Goal: Task Accomplishment & Management: Use online tool/utility

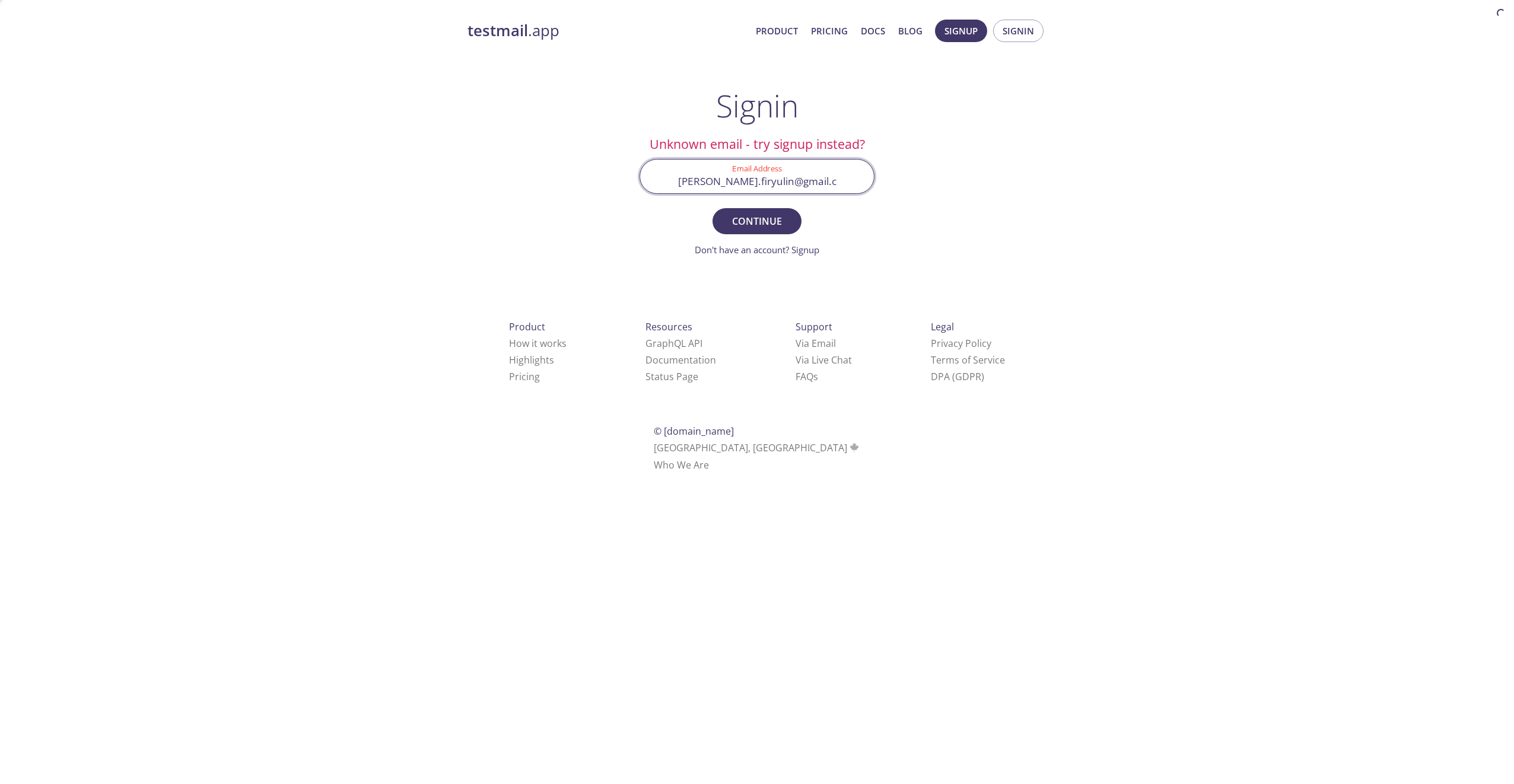
type input "[PERSON_NAME][EMAIL_ADDRESS][DOMAIN_NAME]"
click at [986, 27] on button "Signup" at bounding box center [960, 30] width 52 height 22
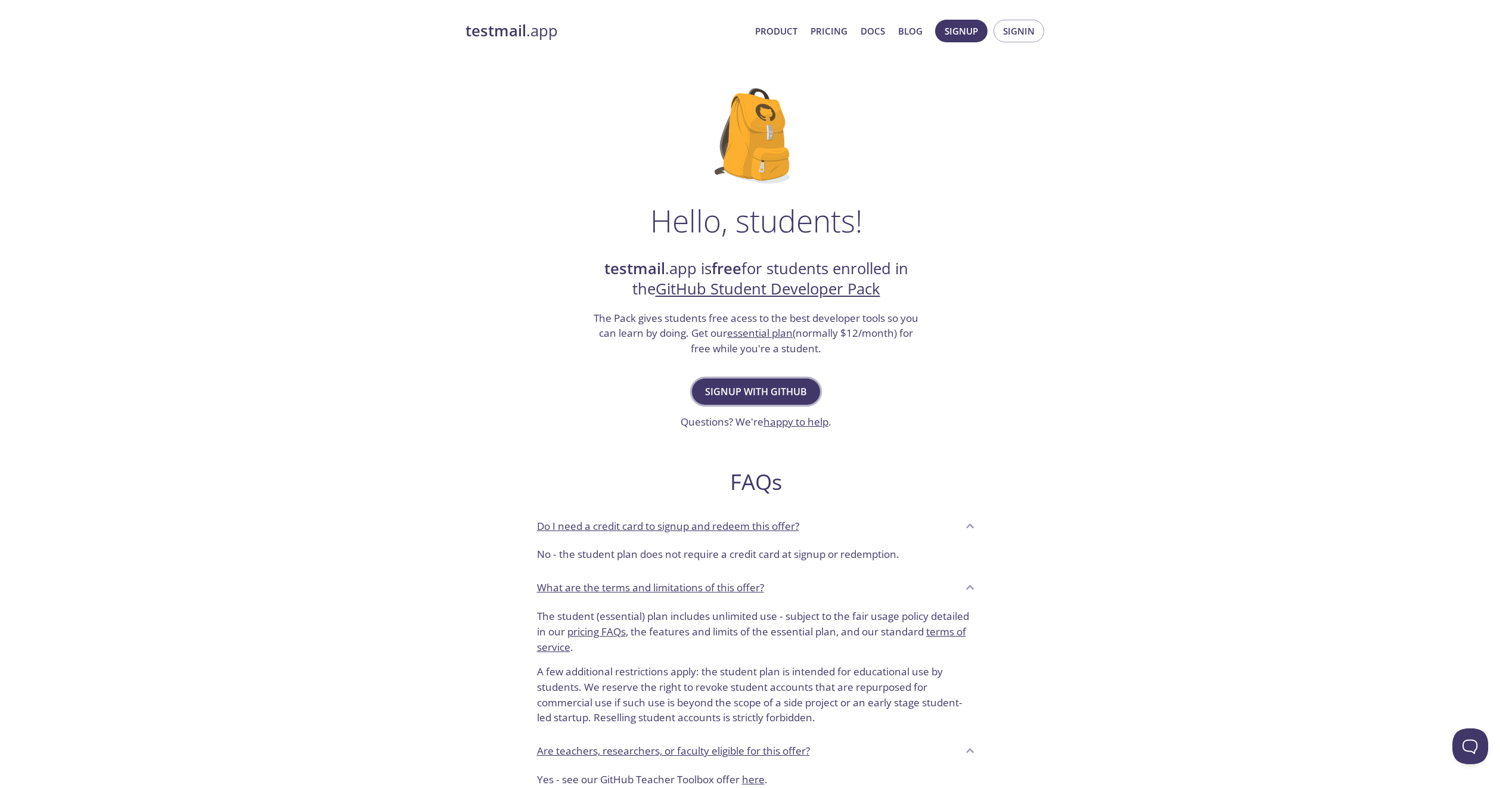
click at [806, 383] on button "Signup with GitHub" at bounding box center [756, 392] width 128 height 26
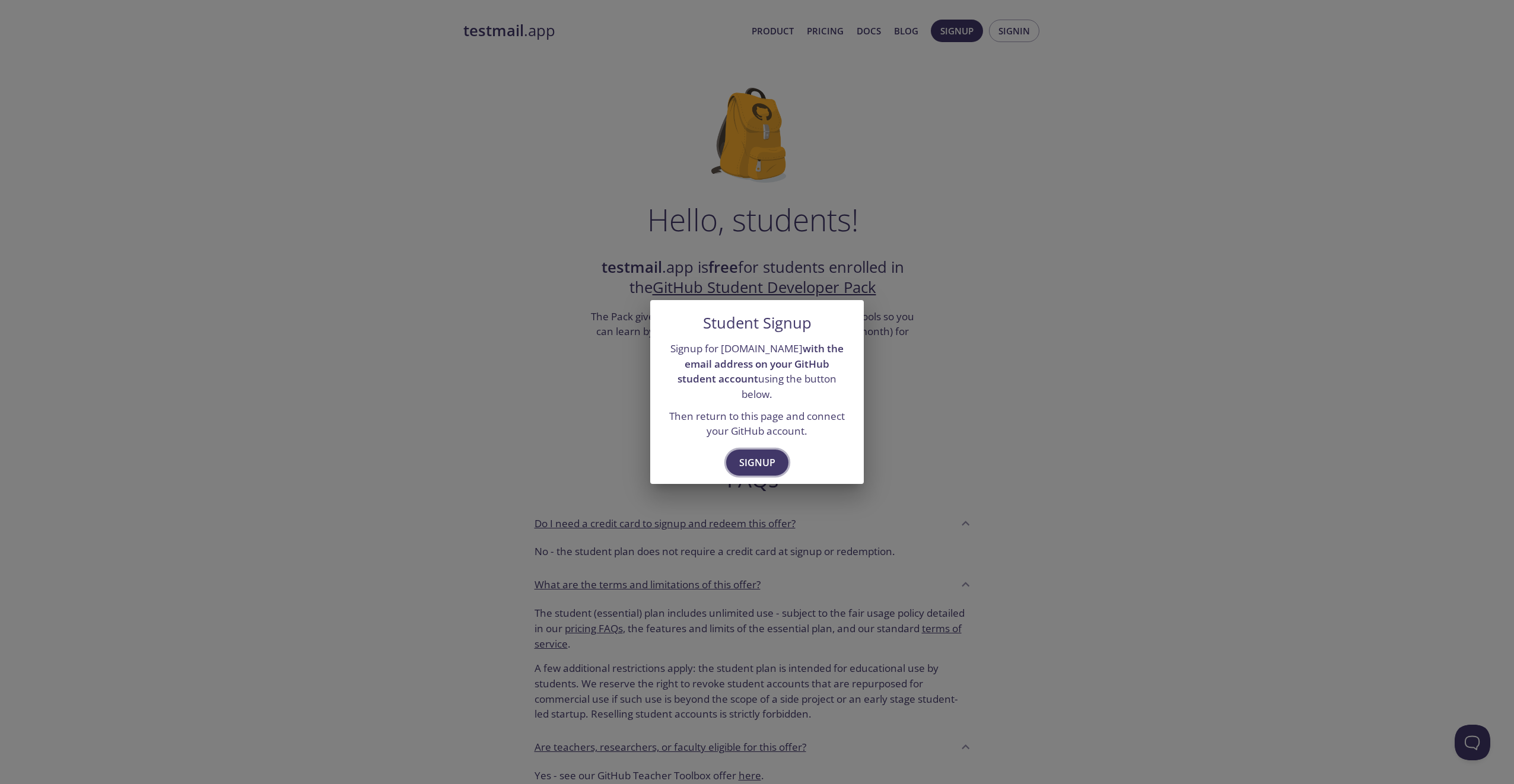
click at [767, 449] on button "Signup" at bounding box center [757, 462] width 63 height 26
click at [764, 458] on span "Signup" at bounding box center [757, 462] width 36 height 16
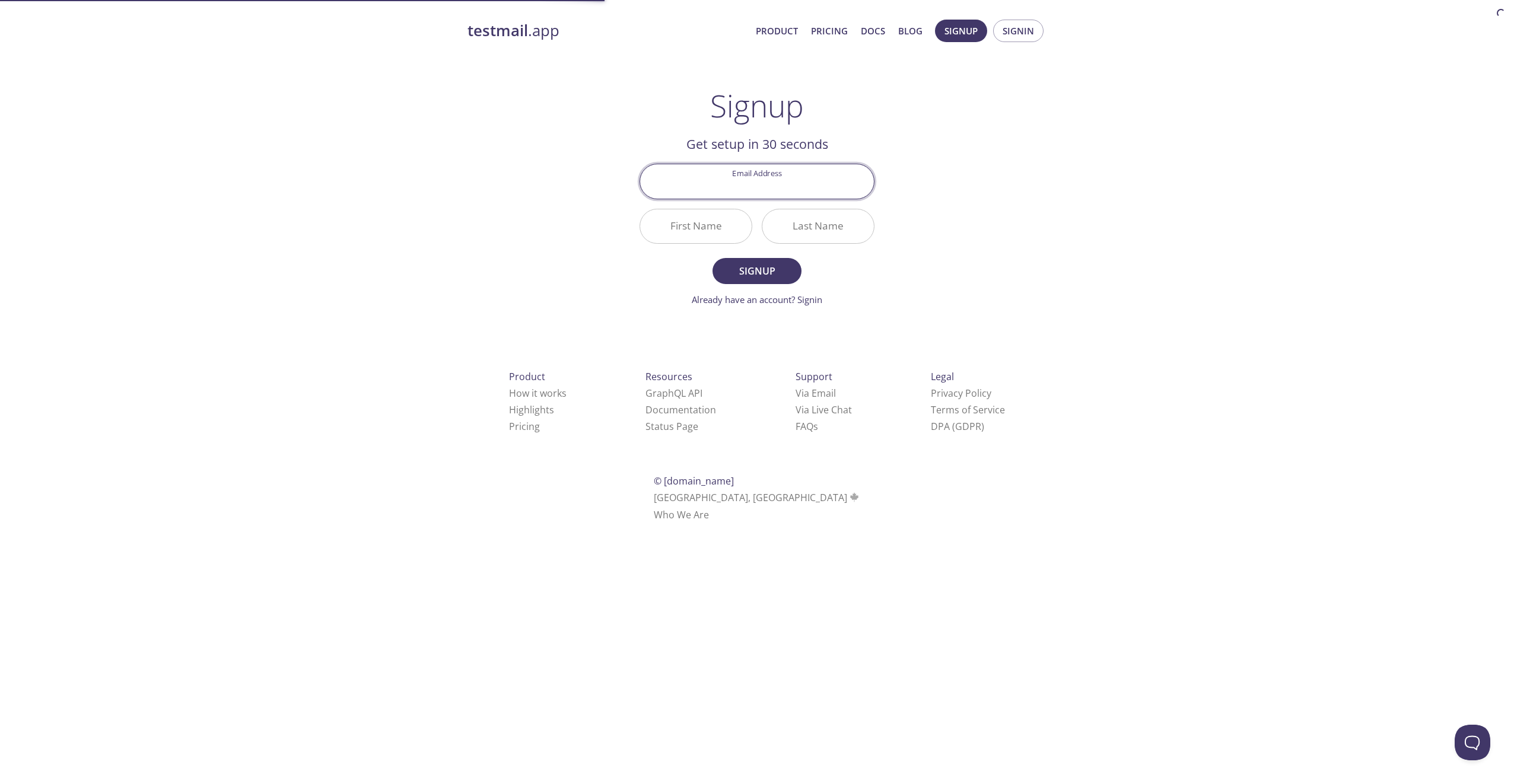
click at [755, 188] on input "Email Address" at bounding box center [757, 181] width 234 height 34
type input "[PERSON_NAME][EMAIL_ADDRESS][DOMAIN_NAME]"
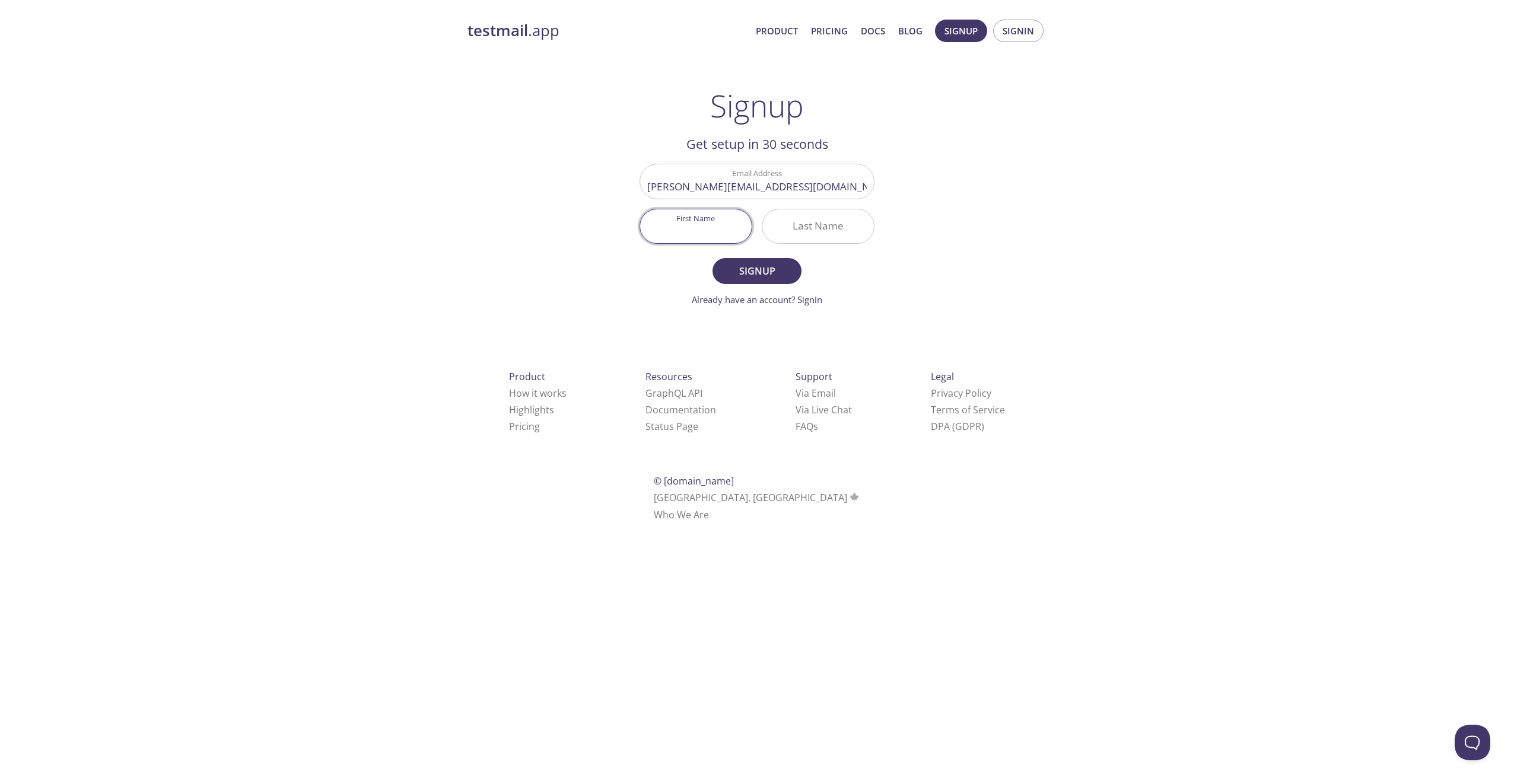
click at [728, 221] on input "First Name" at bounding box center [696, 225] width 112 height 34
type input "4oodo"
click at [798, 234] on input "Last Name" at bounding box center [818, 225] width 112 height 34
type input "4oodo"
click at [758, 281] on button "Signup" at bounding box center [757, 271] width 89 height 26
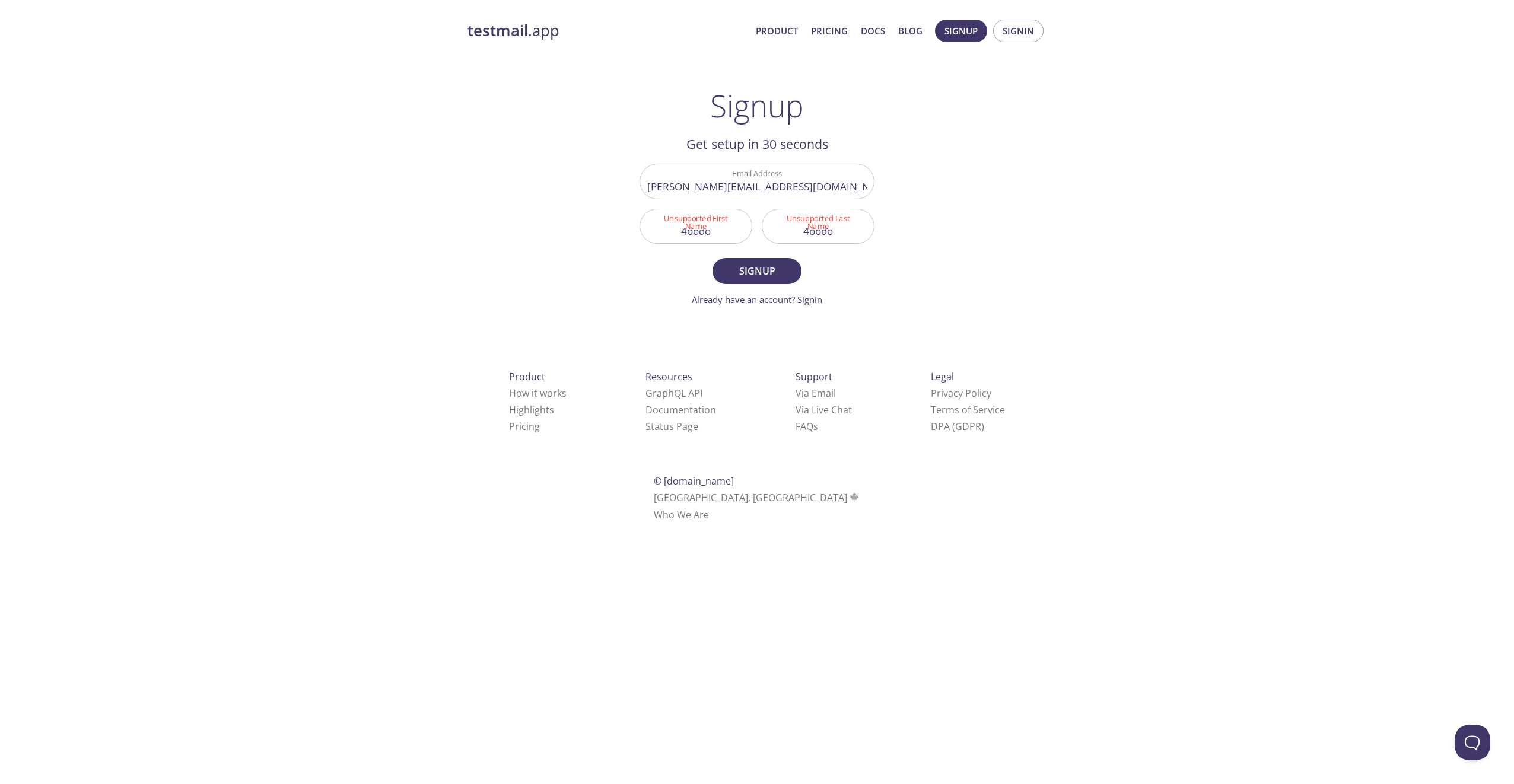
drag, startPoint x: 730, startPoint y: 235, endPoint x: 411, endPoint y: 196, distance: 321.4
click at [499, 216] on div "testmail .app Product Pricing Docs Blog Signup Signin Signup Get setup in 30 se…" at bounding box center [757, 284] width 607 height 545
type input "F"
type input "Daniil"
drag, startPoint x: 851, startPoint y: 235, endPoint x: 642, endPoint y: 236, distance: 209.0
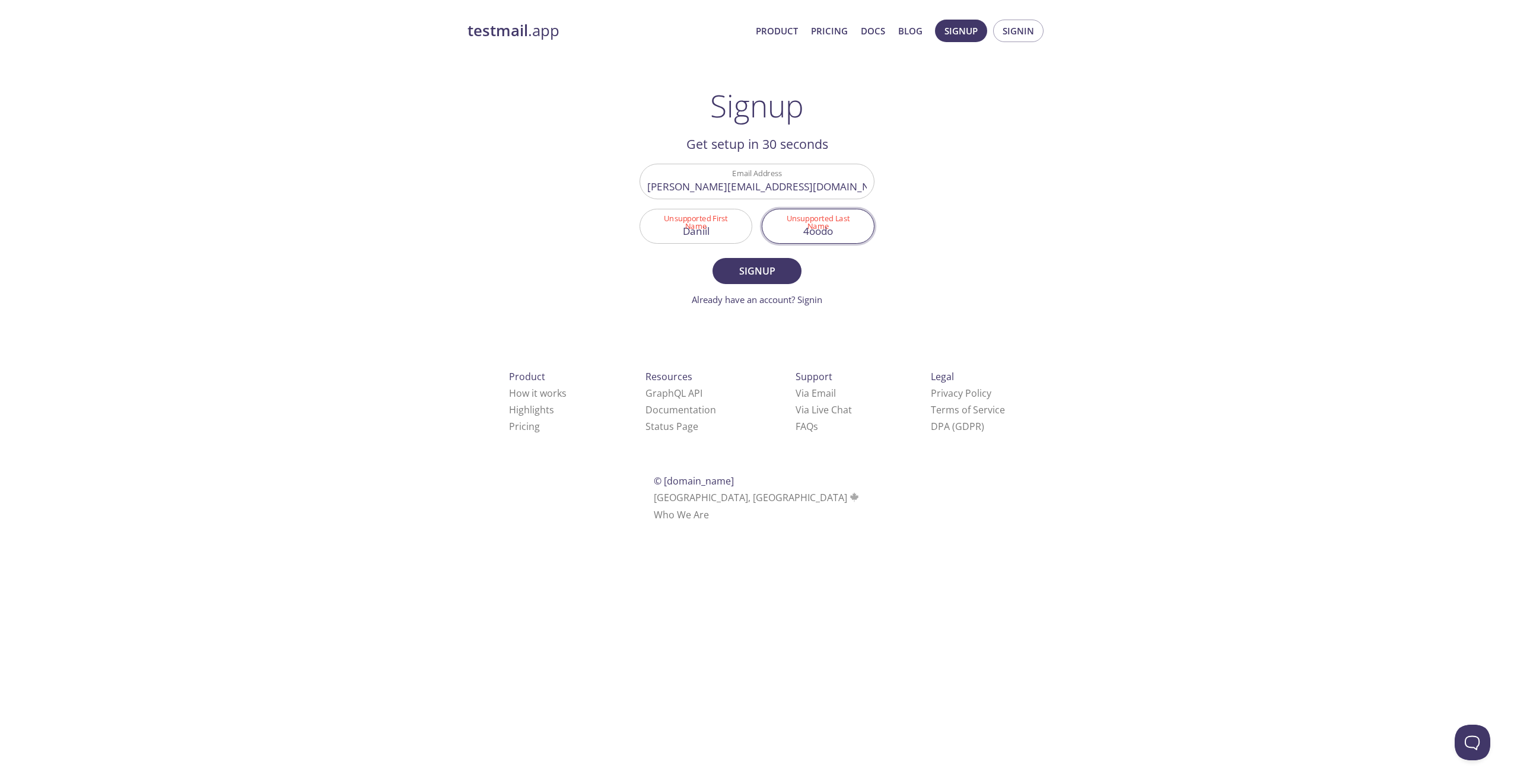
click at [676, 220] on div "Email Address danya.firyulin@gmail.com Unsupported First Name Daniil Unsupporte…" at bounding box center [756, 203] width 244 height 90
type input "Firyulin"
click at [773, 262] on span "Signup" at bounding box center [757, 271] width 63 height 16
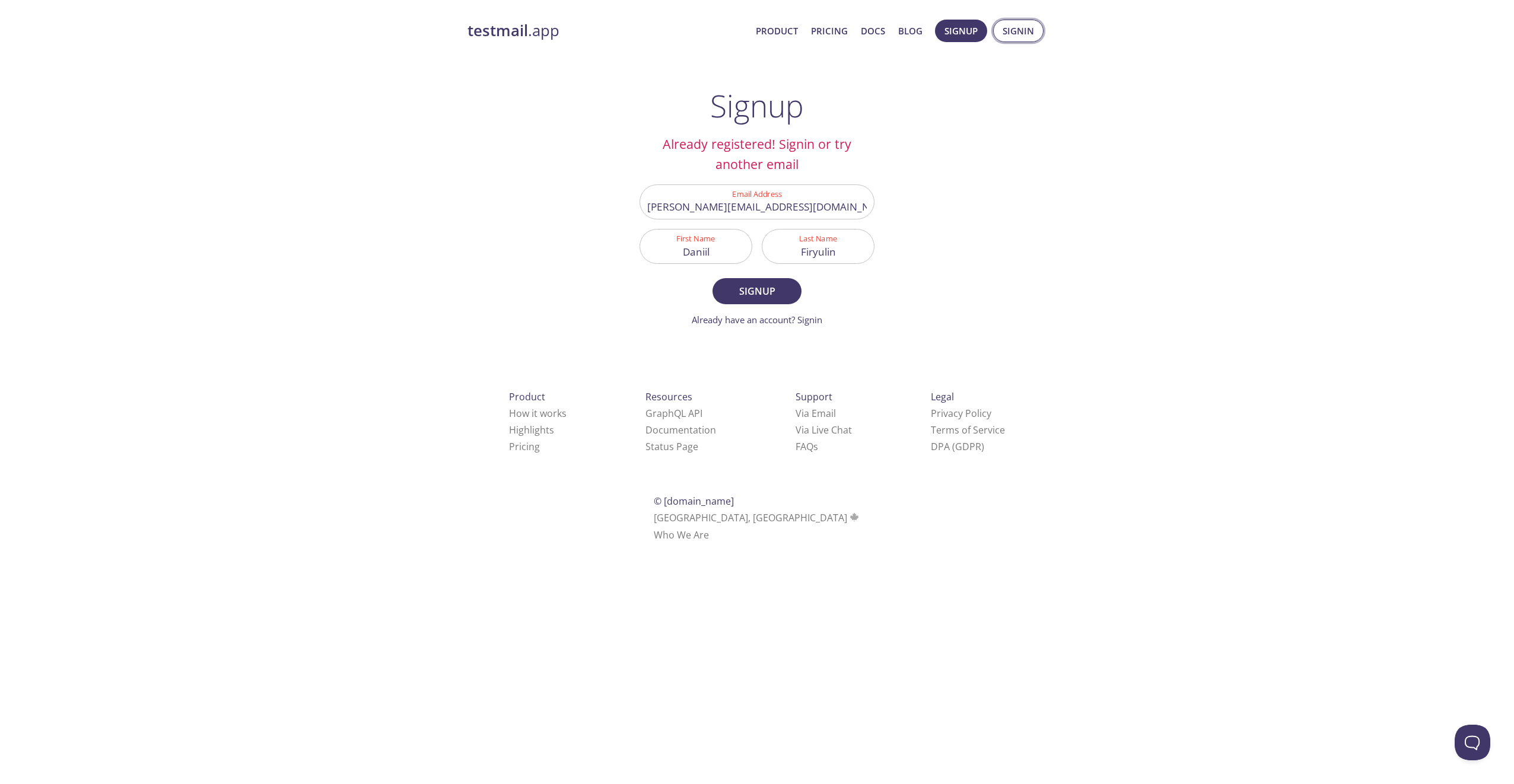
click at [1018, 37] on span "Signin" at bounding box center [1018, 30] width 31 height 16
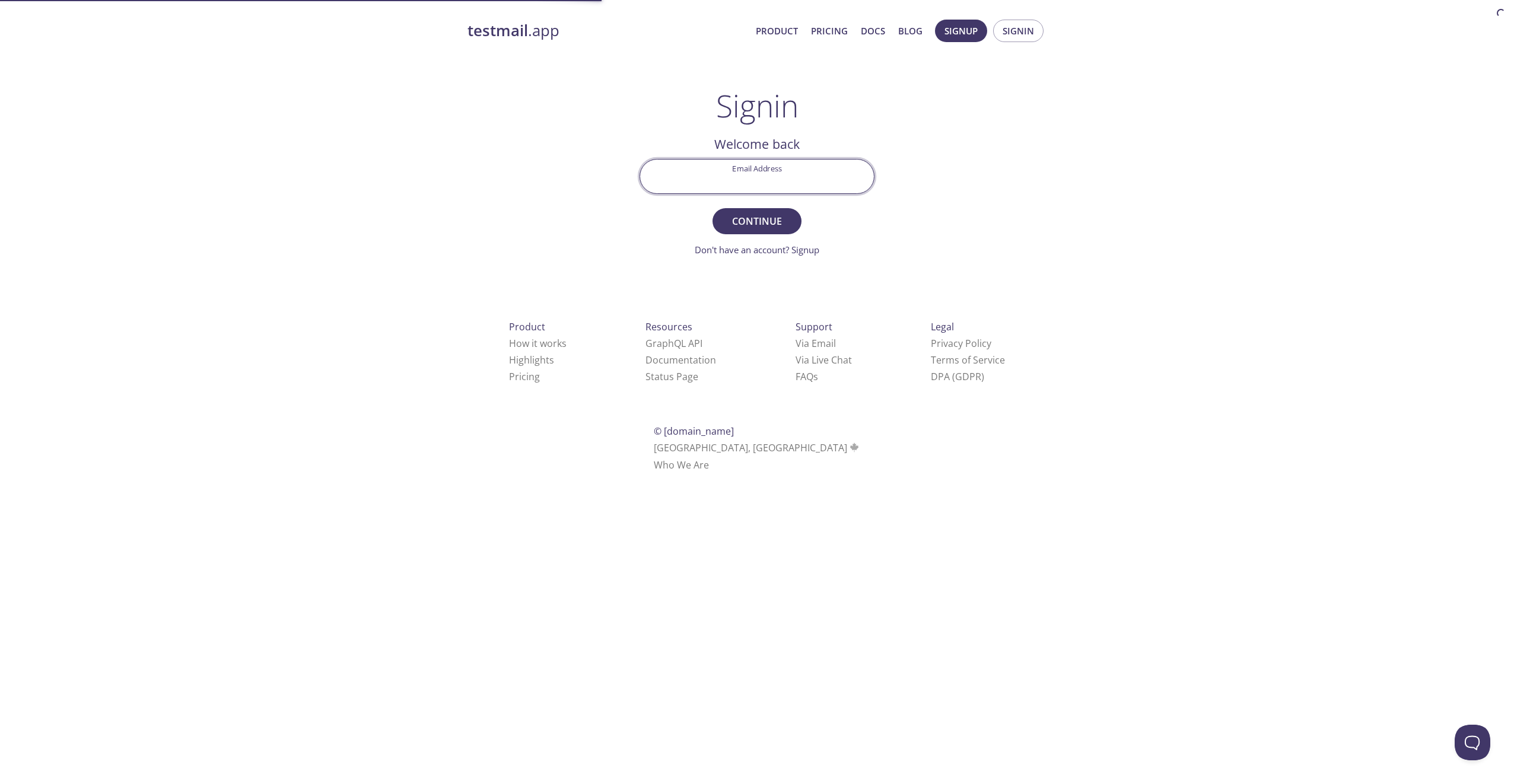
click at [798, 183] on input "Email Address" at bounding box center [757, 176] width 234 height 34
type input "[PERSON_NAME][EMAIL_ADDRESS][DOMAIN_NAME]"
click at [753, 229] on span "Continue" at bounding box center [757, 221] width 63 height 16
click at [725, 174] on input "Signin Security Code" at bounding box center [757, 176] width 234 height 34
paste input "KGPHKMM"
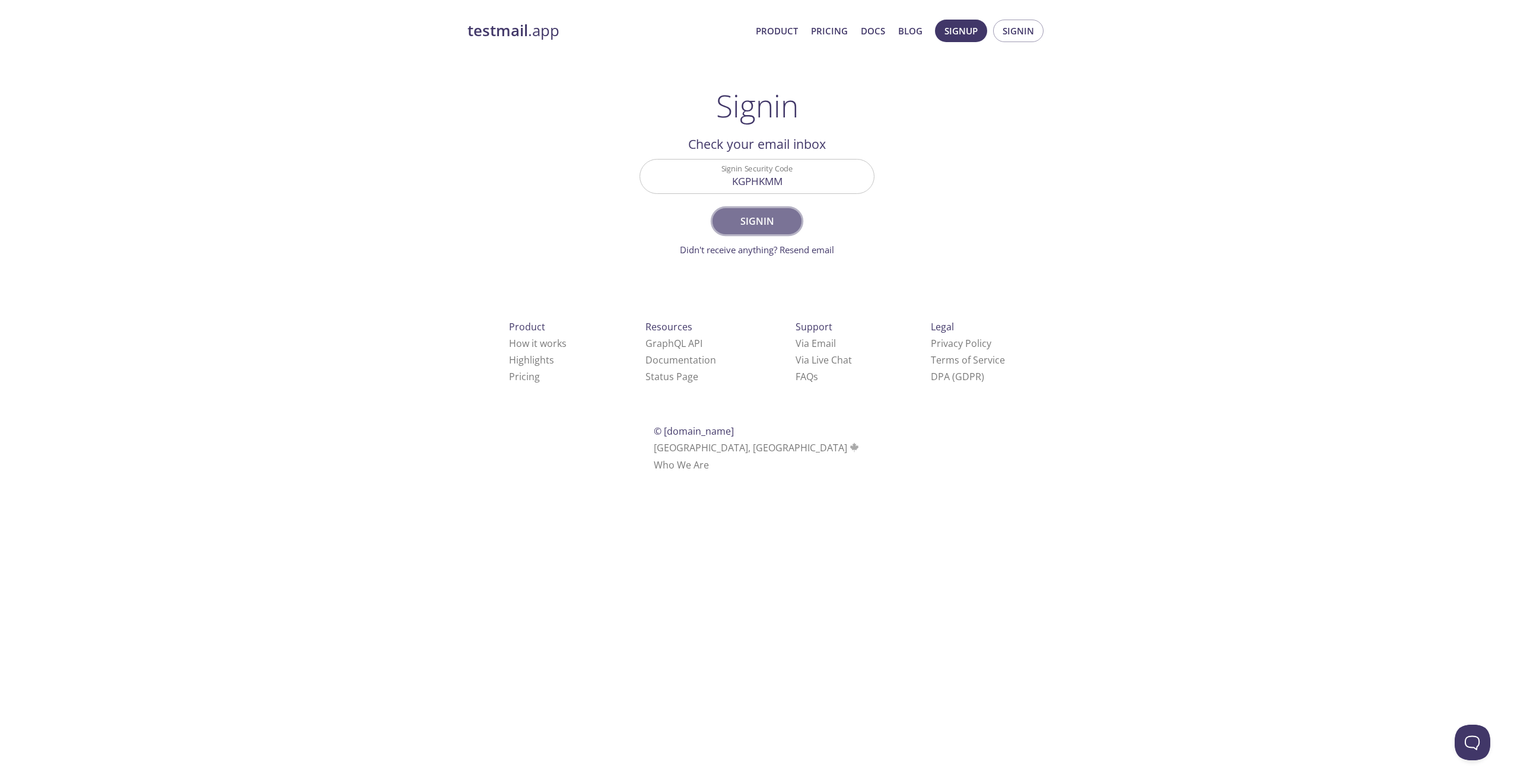
click at [768, 218] on span "Signin" at bounding box center [757, 221] width 63 height 16
type input "KGPHKMM"
click at [773, 218] on span "Signin" at bounding box center [757, 221] width 63 height 16
click at [1032, 44] on span "Signup Signin" at bounding box center [989, 30] width 114 height 29
click at [1024, 36] on span "Signin" at bounding box center [1018, 30] width 31 height 16
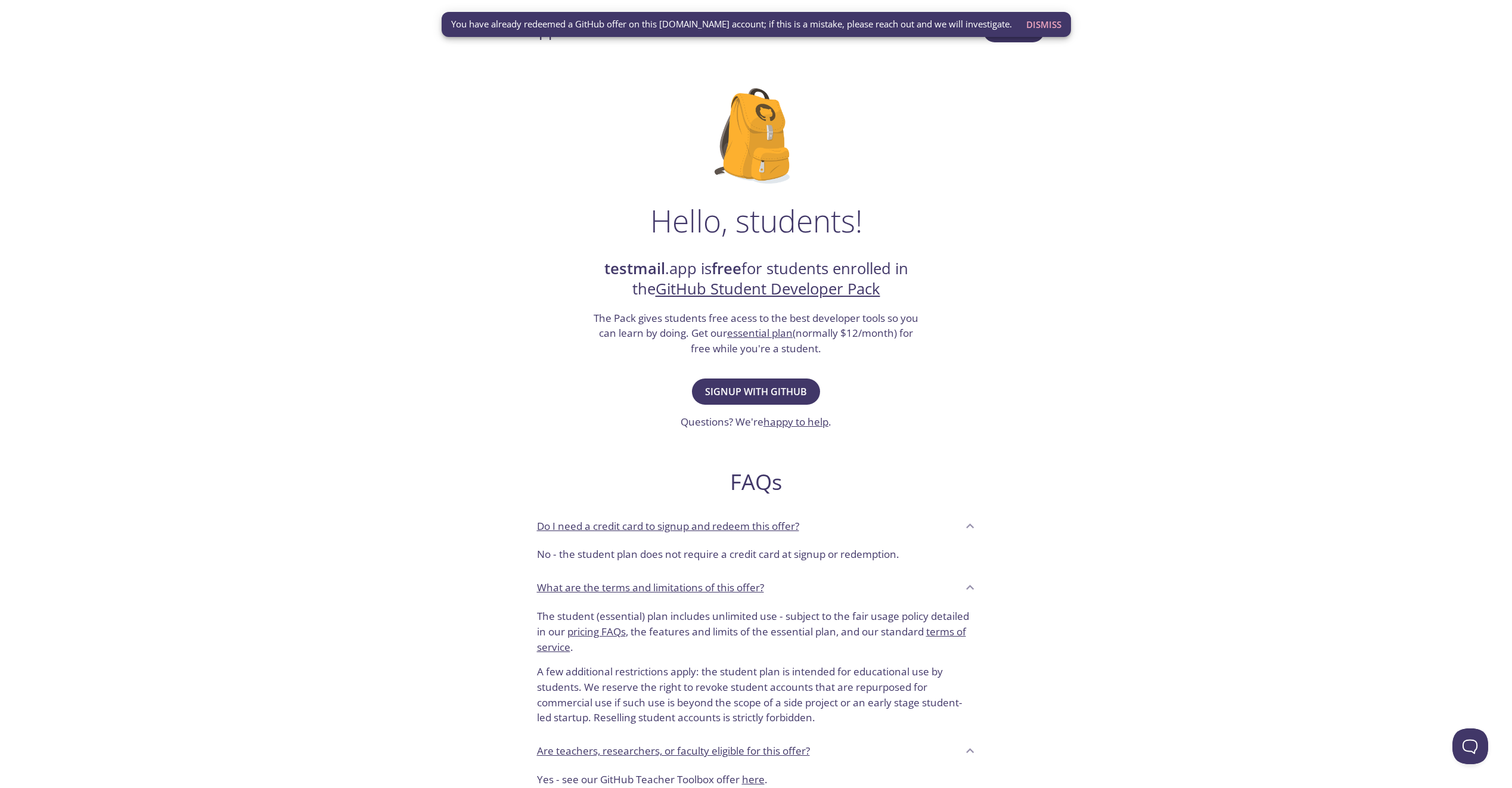
click at [1037, 32] on span "Dismiss" at bounding box center [1043, 24] width 36 height 16
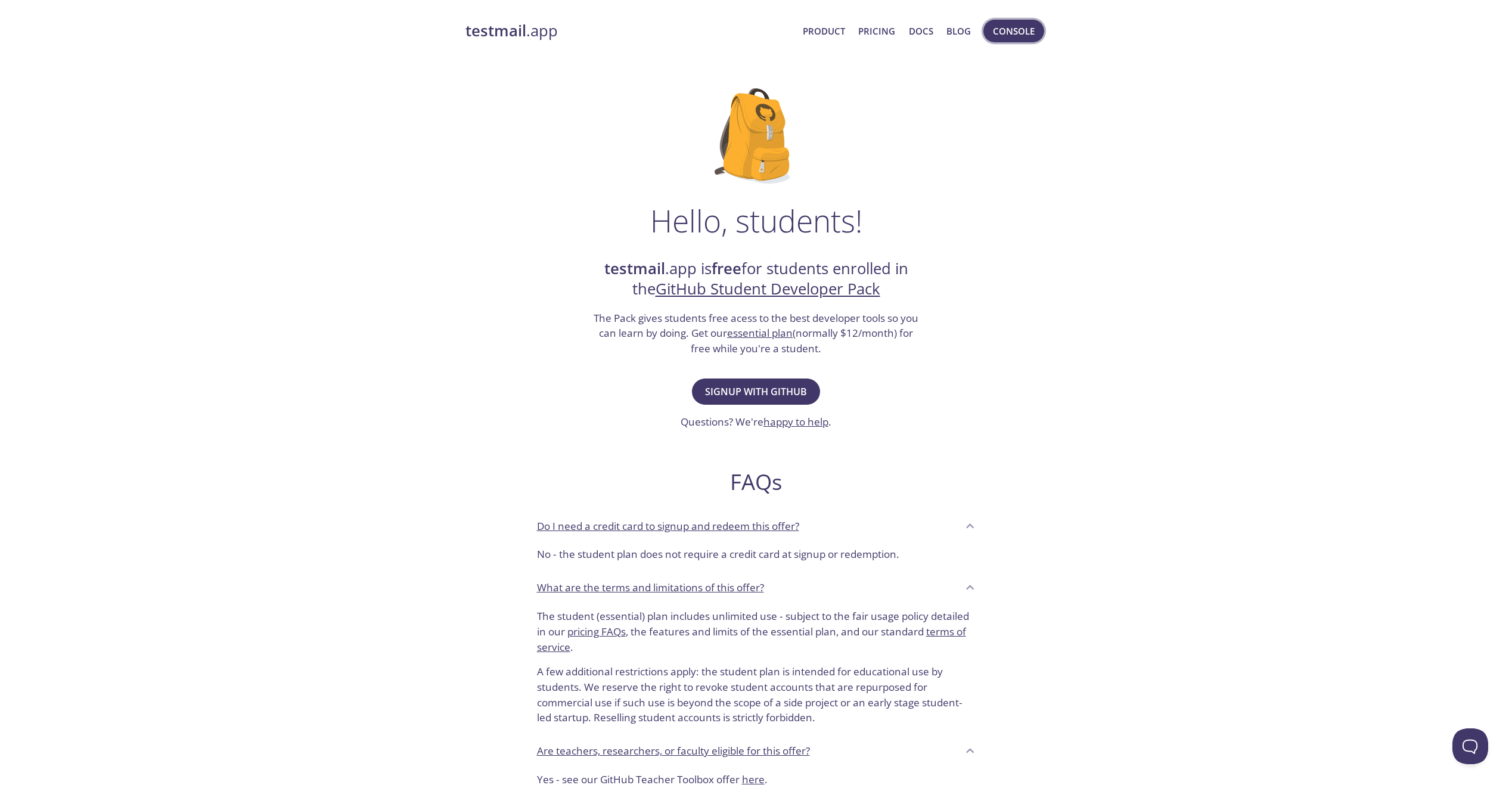
click at [1019, 29] on span "Console" at bounding box center [1014, 31] width 41 height 16
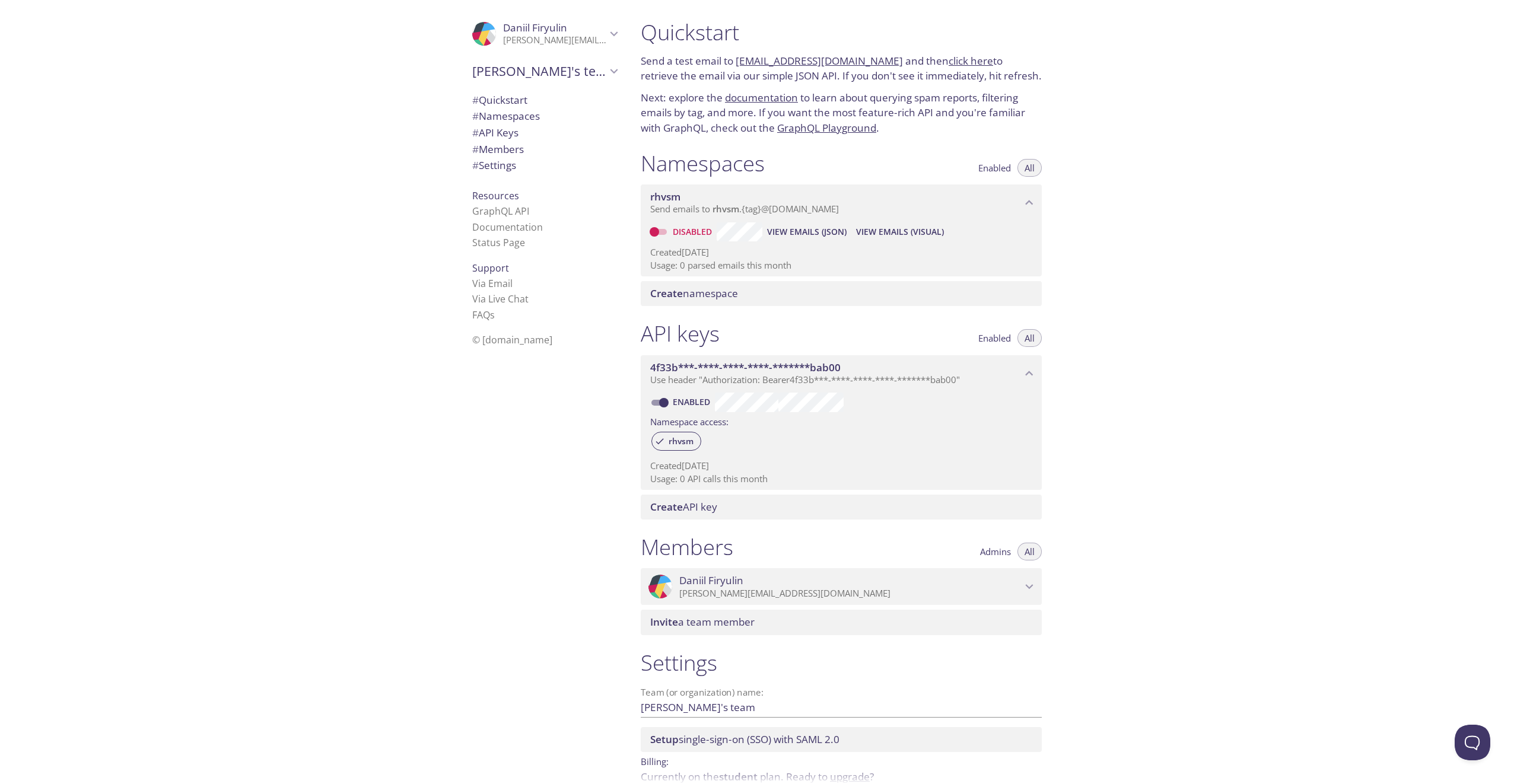
click at [654, 232] on input "Disabled" at bounding box center [654, 231] width 43 height 14
checkbox input "true"
click at [806, 211] on span "Send emails to rhvsm . {tag} @inbox.testmail.app" at bounding box center [744, 209] width 188 height 12
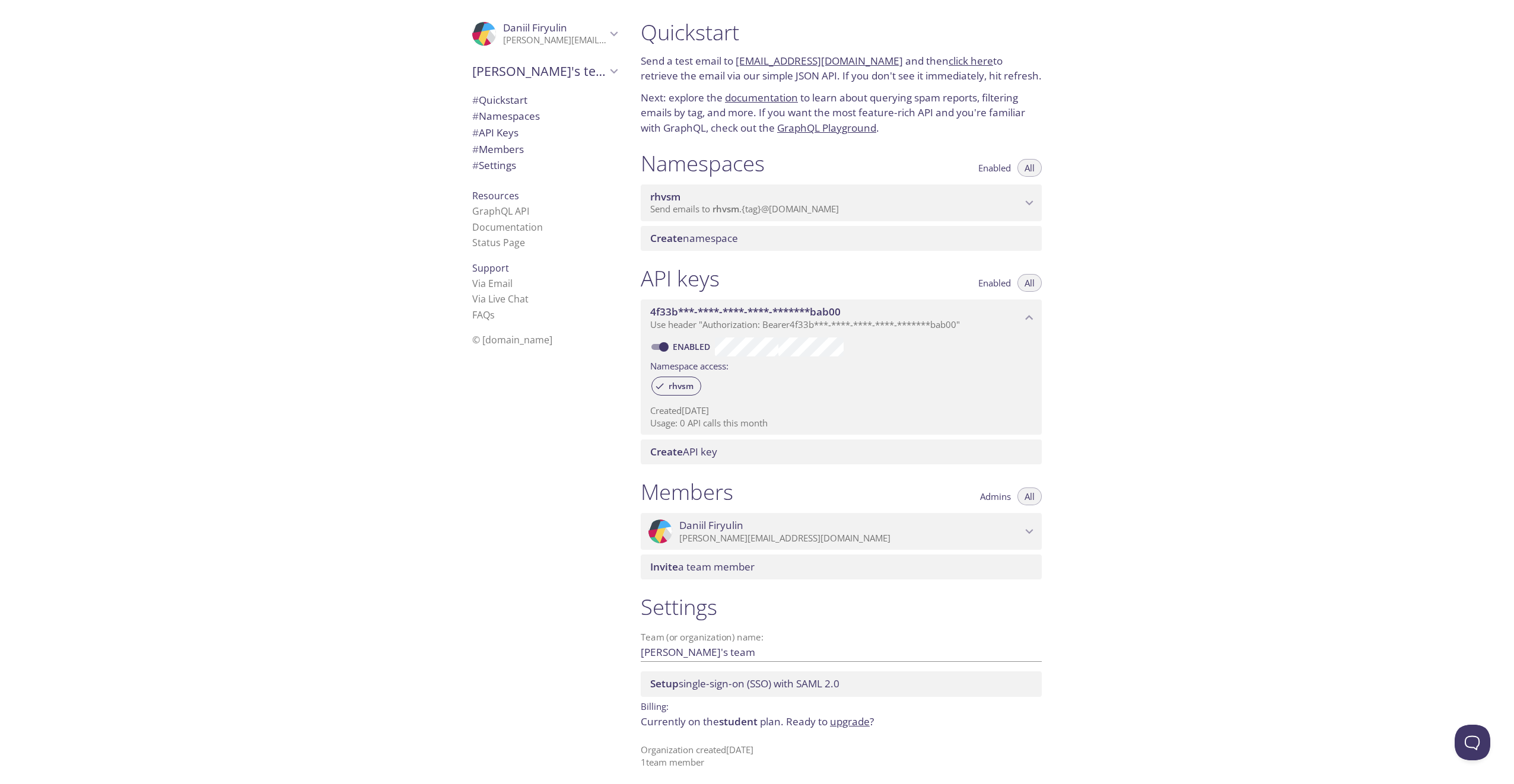
click at [853, 204] on p "Send emails to rhvsm . {tag} @inbox.testmail.app" at bounding box center [835, 209] width 371 height 12
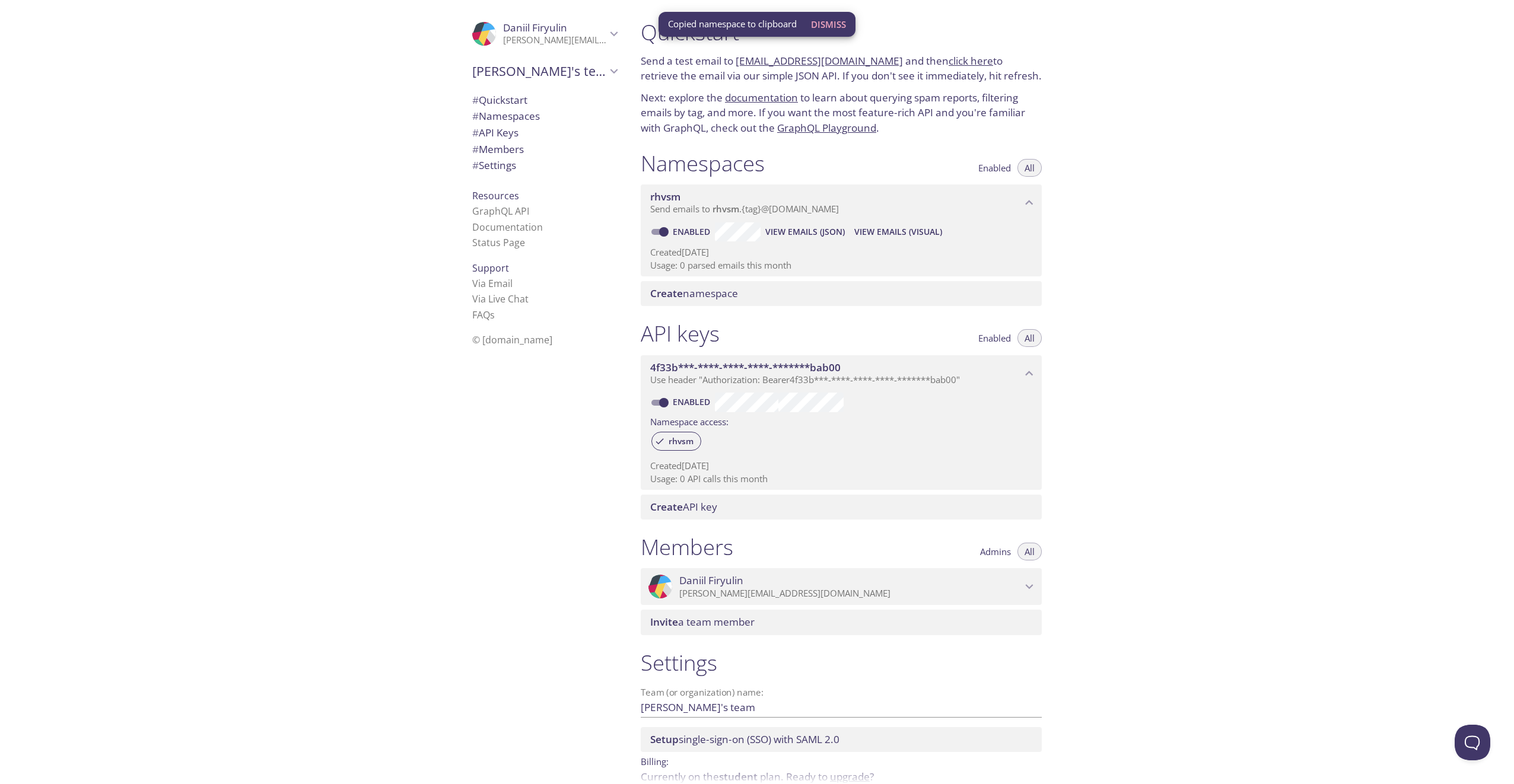
click at [898, 227] on span "View Emails (Visual)" at bounding box center [898, 231] width 88 height 14
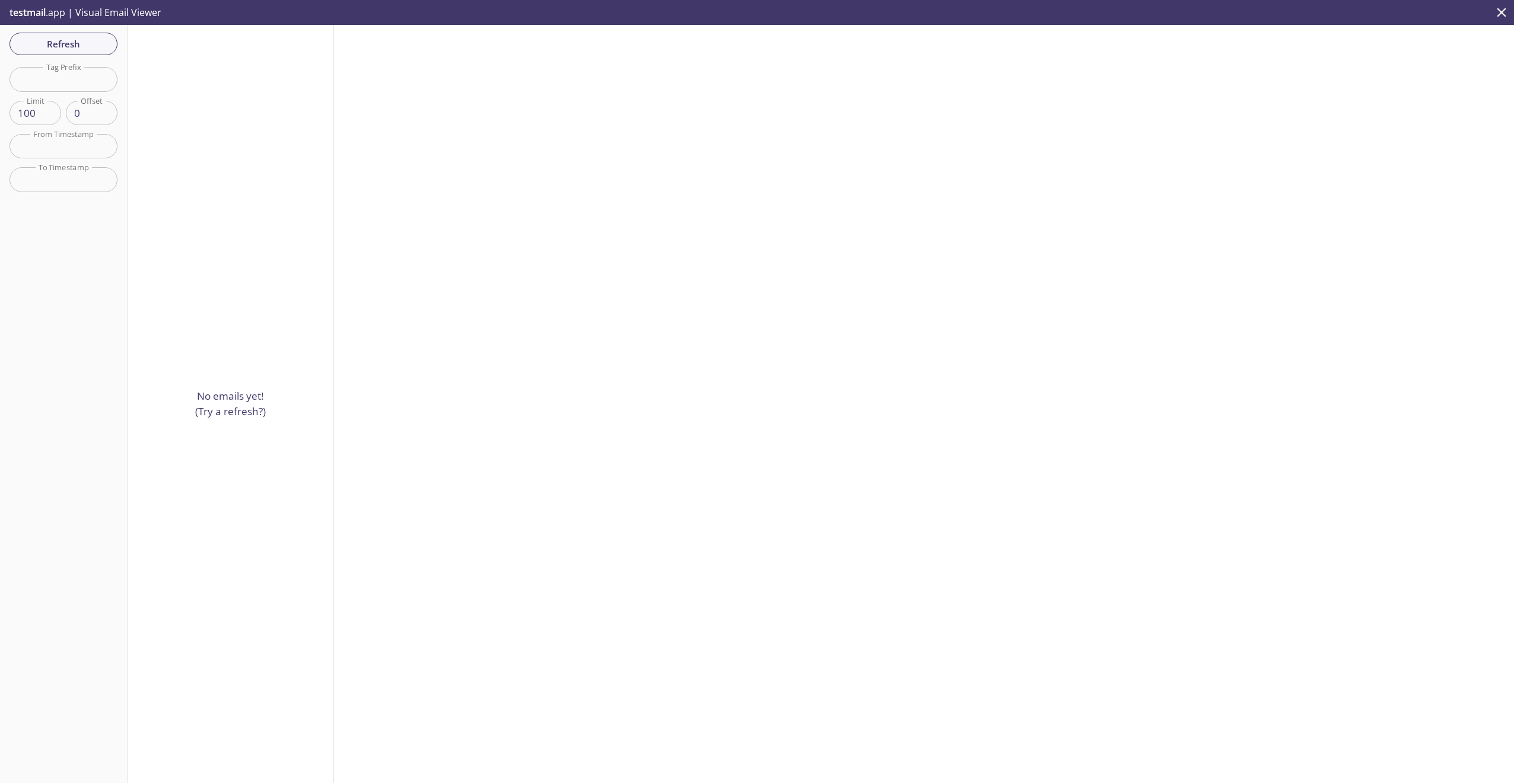
click at [81, 64] on div "Refresh Filters Tag Prefix Tag Prefix Limit 100 Limit Offset 0 Offset From Time…" at bounding box center [63, 403] width 128 height 758
click at [84, 47] on span "Refresh" at bounding box center [63, 44] width 89 height 16
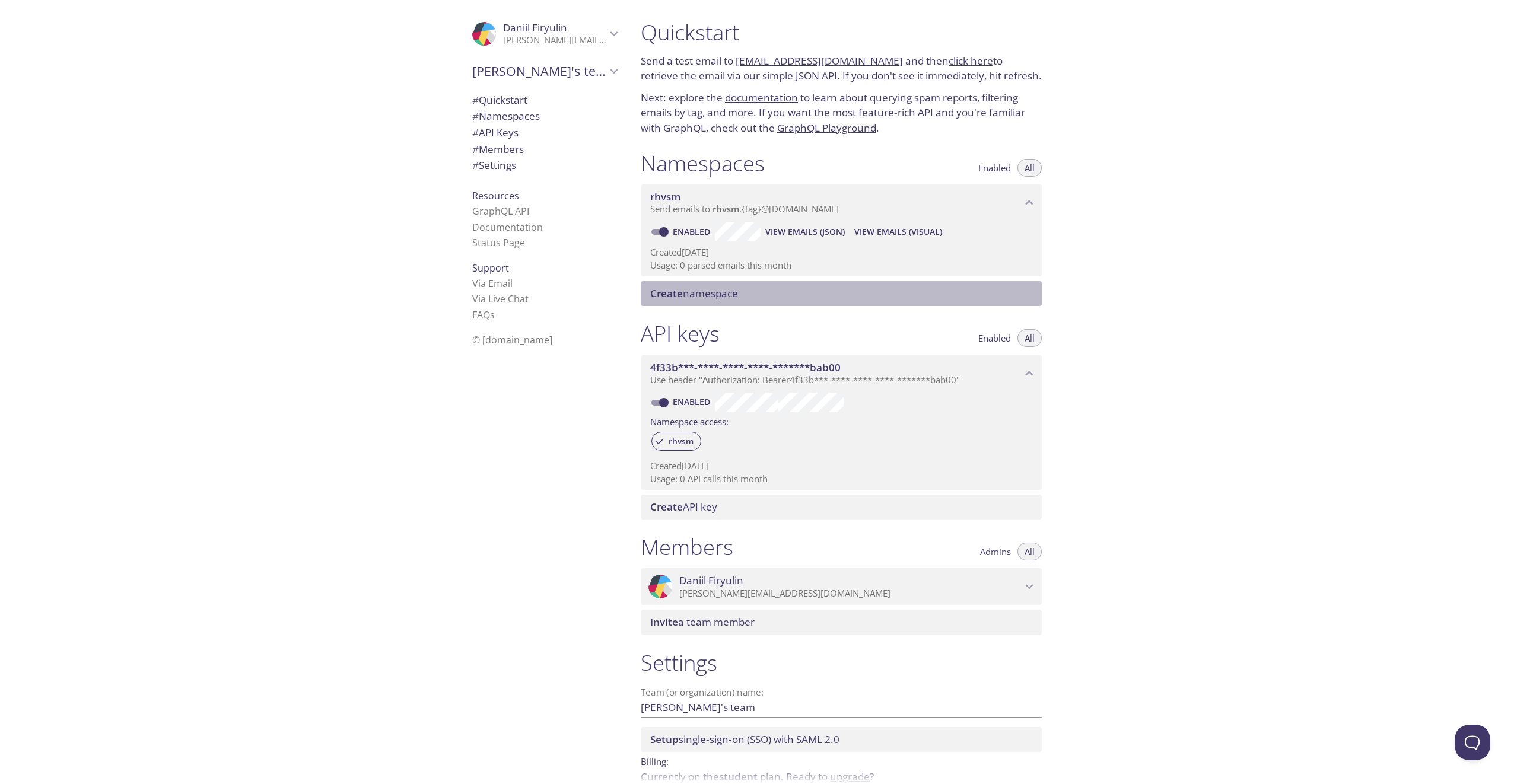
click at [721, 299] on span "Create namespace" at bounding box center [694, 293] width 88 height 14
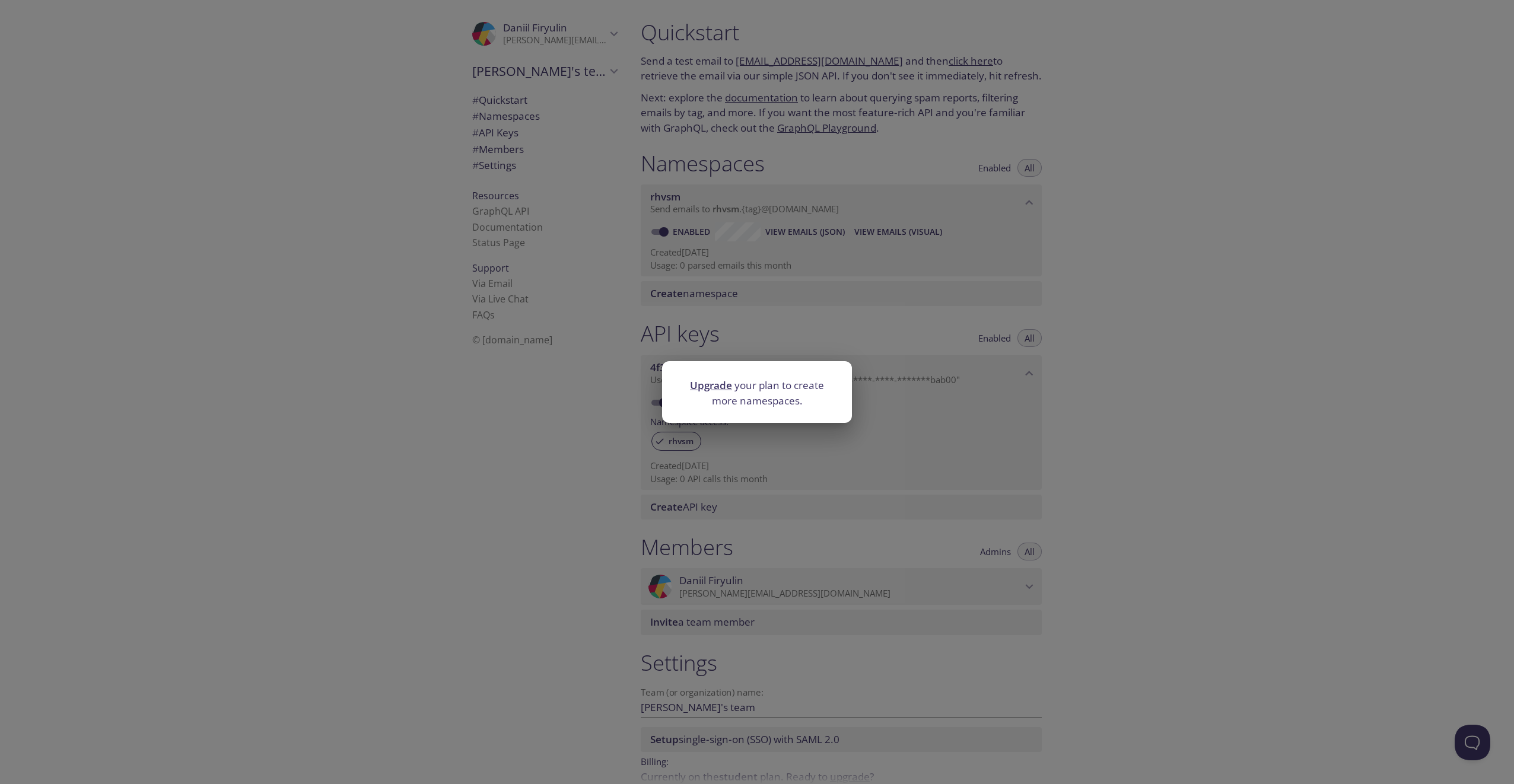
click at [1025, 346] on div "Upgrade your plan to create more namespaces." at bounding box center [757, 392] width 1514 height 784
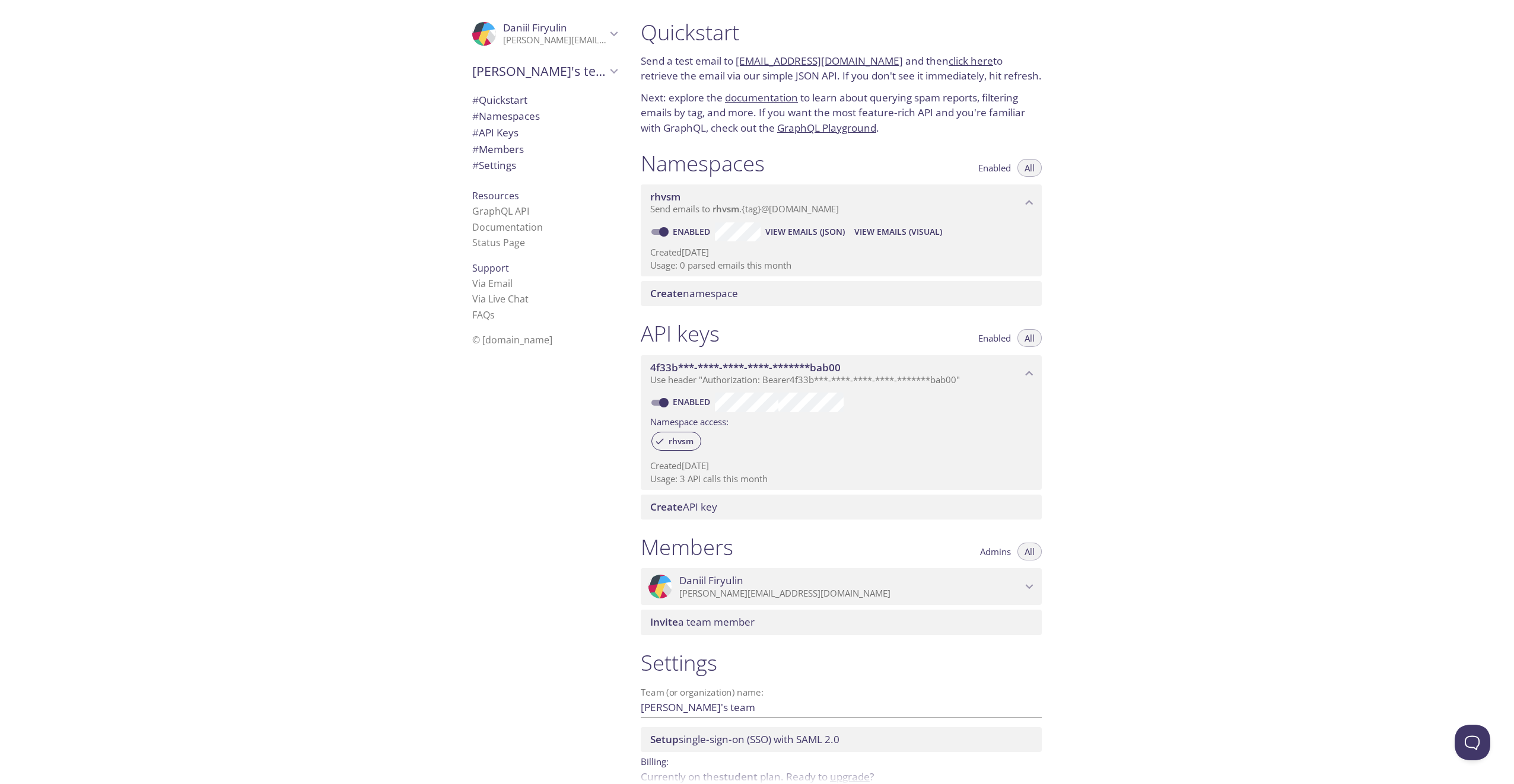
drag, startPoint x: 769, startPoint y: 481, endPoint x: 696, endPoint y: 477, distance: 73.1
click at [696, 477] on p "Usage: 3 API calls this month" at bounding box center [841, 479] width 382 height 12
click at [683, 443] on span "rhvsm" at bounding box center [681, 441] width 39 height 11
click at [683, 445] on span "rhvsm" at bounding box center [681, 441] width 39 height 11
click at [878, 55] on link "[EMAIL_ADDRESS][DOMAIN_NAME]" at bounding box center [819, 61] width 167 height 14
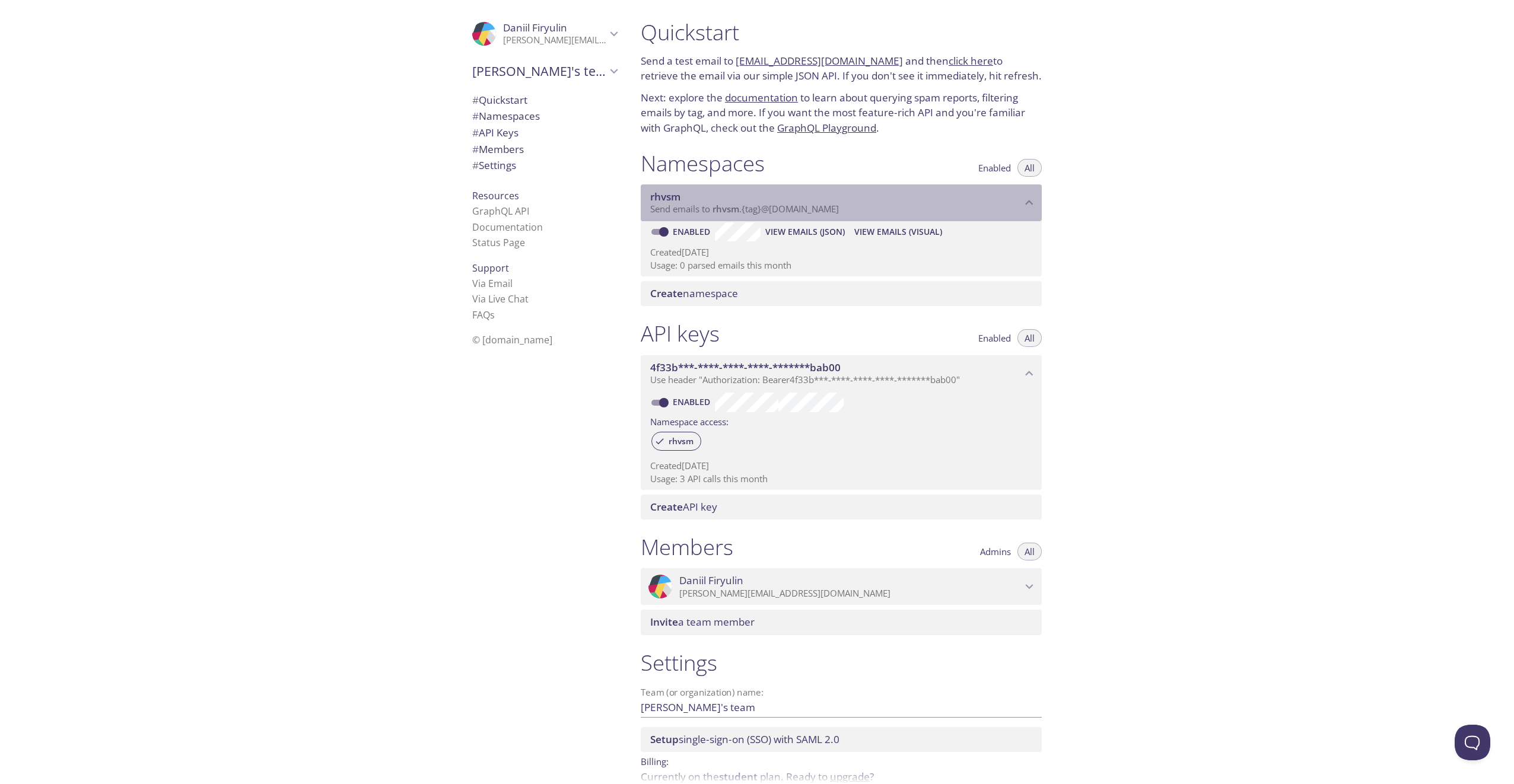
click at [755, 201] on span "rhvsm" at bounding box center [835, 197] width 371 height 13
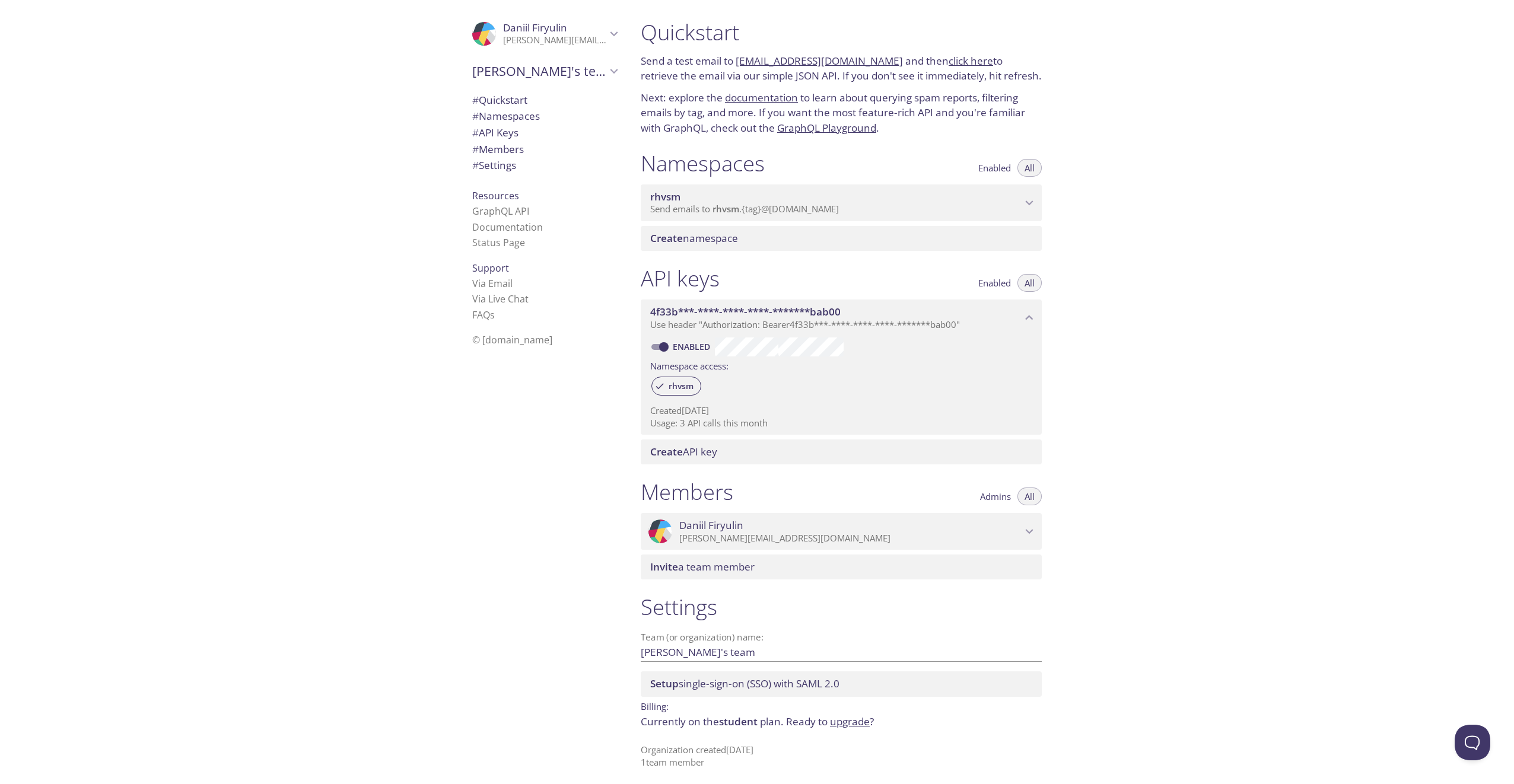
click at [787, 206] on span "Send emails to rhvsm . {tag} @inbox.testmail.app" at bounding box center [744, 209] width 188 height 12
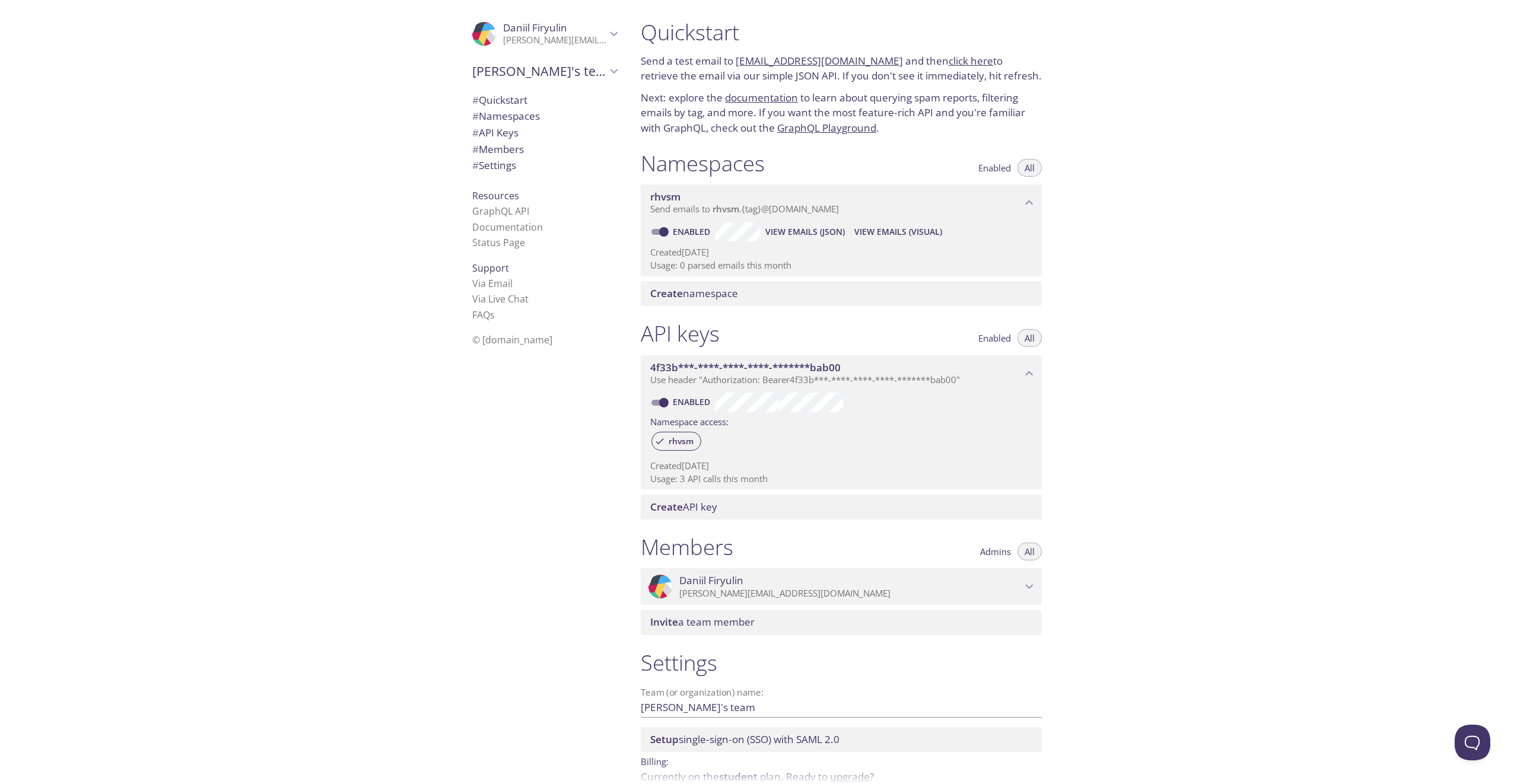
click at [1263, 368] on div "Quickstart Send a test email to rhvsm.test@inbox.testmail.app and then click he…" at bounding box center [1072, 392] width 883 height 784
